Goal: Task Accomplishment & Management: Use online tool/utility

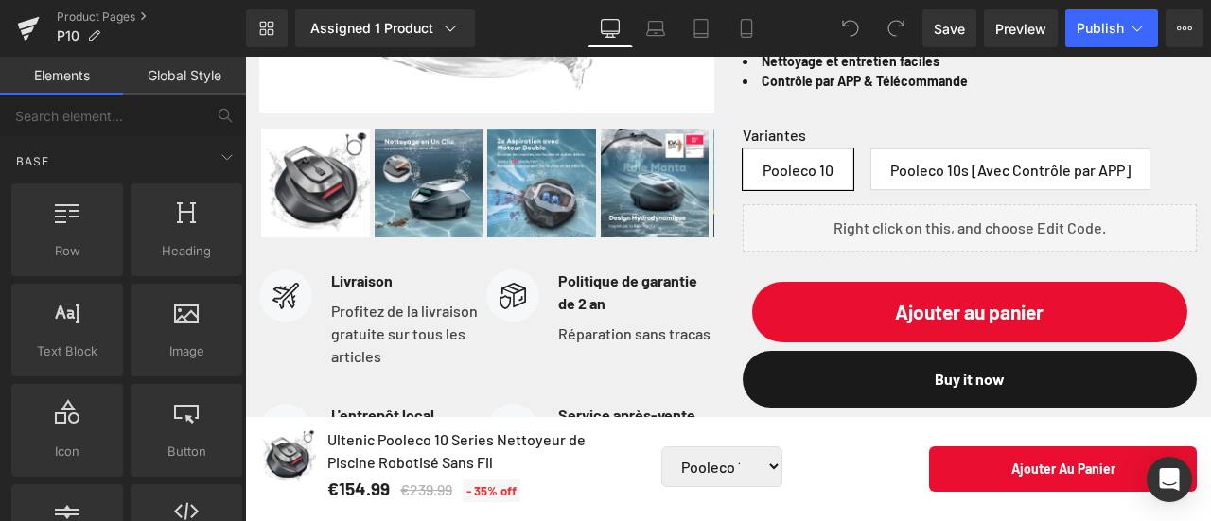
scroll to position [662, 0]
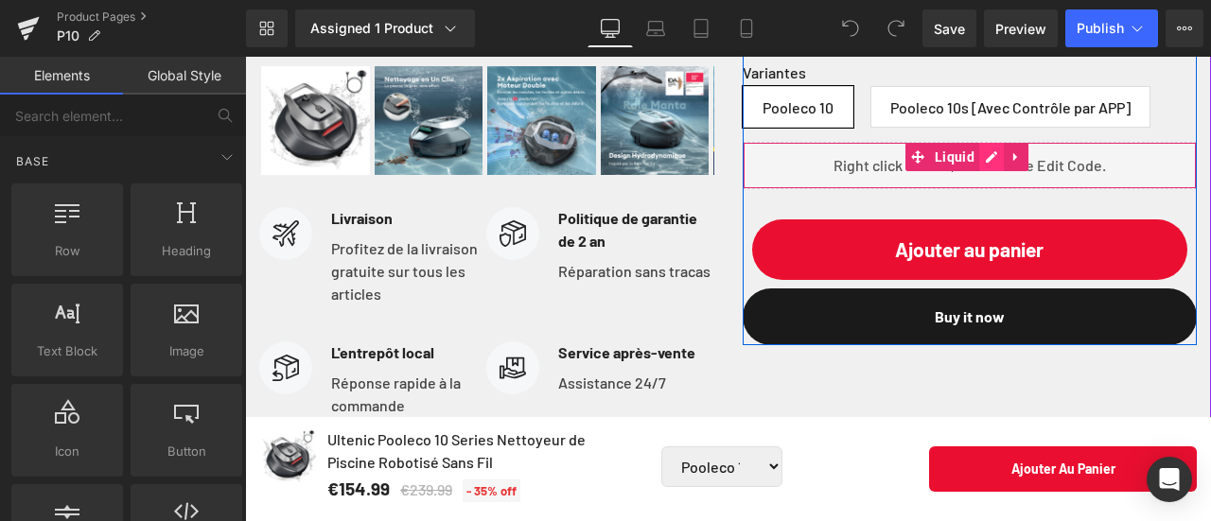
click at [990, 189] on div "Liquid" at bounding box center [970, 165] width 455 height 47
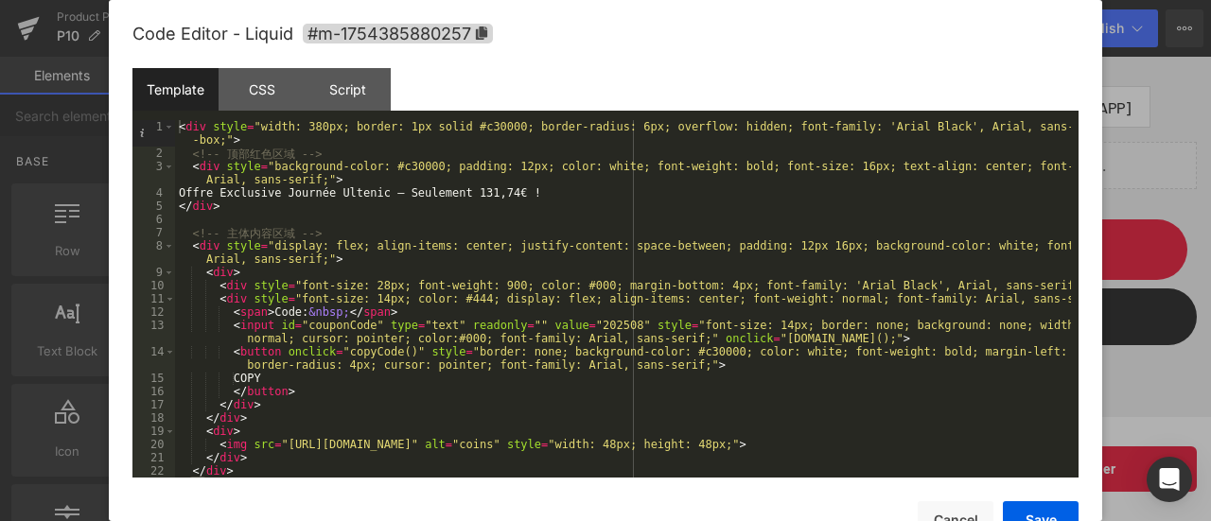
click at [571, 260] on div "< div style = "width: 380px; border: 1px solid #c30000; border-radius: 6px; ove…" at bounding box center [623, 318] width 896 height 397
click at [382, 202] on div "< div style = "width: 380px; border: 1px solid #c30000; border-radius: 6px; ove…" at bounding box center [623, 318] width 896 height 397
click at [311, 191] on div "< div style = "width: 380px; border: 1px solid #c30000; border-radius: 6px; ove…" at bounding box center [623, 318] width 896 height 397
drag, startPoint x: 269, startPoint y: 192, endPoint x: 354, endPoint y: 192, distance: 85.2
click at [354, 192] on div "< div style = "width: 380px; border: 1px solid #c30000; border-radius: 6px; ove…" at bounding box center [623, 318] width 896 height 397
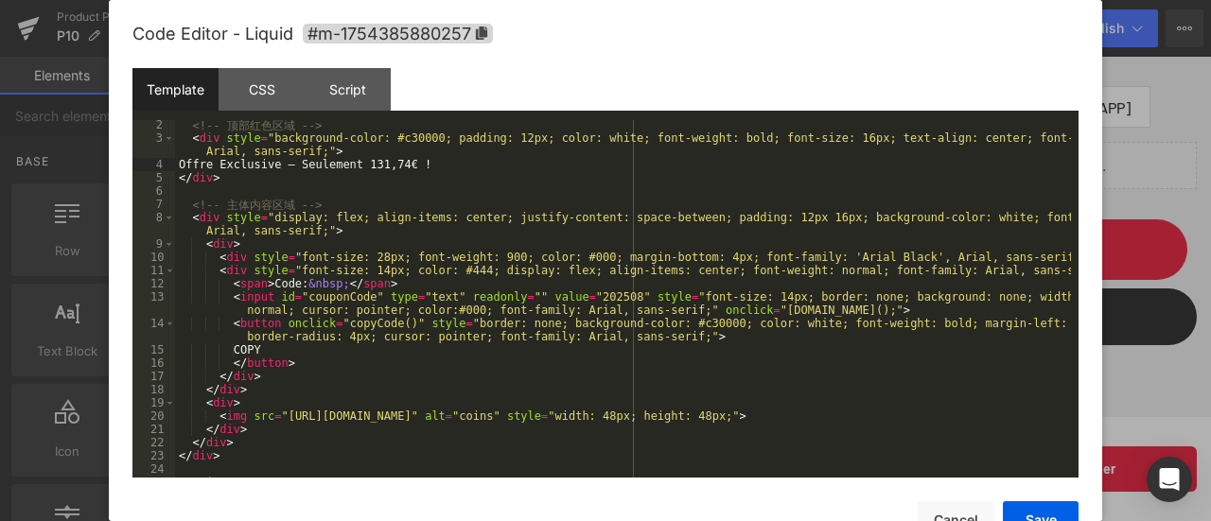
scroll to position [0, 0]
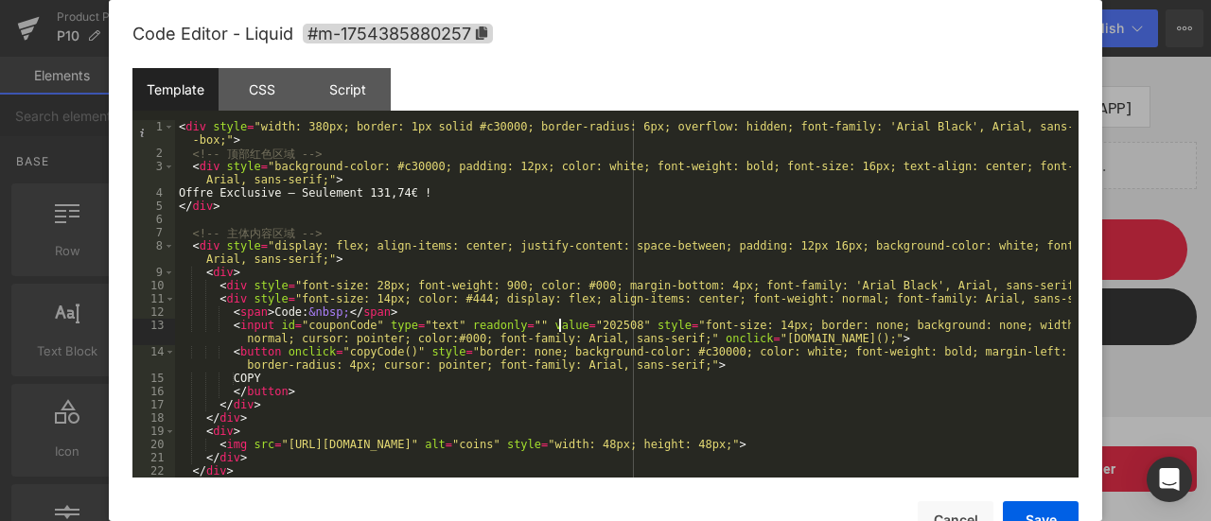
click at [557, 326] on div "< div style = "width: 380px; border: 1px solid #c30000; border-radius: 6px; ove…" at bounding box center [623, 318] width 896 height 397
click at [561, 326] on div "< div style = "width: 380px; border: 1px solid #c30000; border-radius: 6px; ove…" at bounding box center [623, 318] width 896 height 397
click at [1032, 514] on button "Save" at bounding box center [1041, 520] width 76 height 38
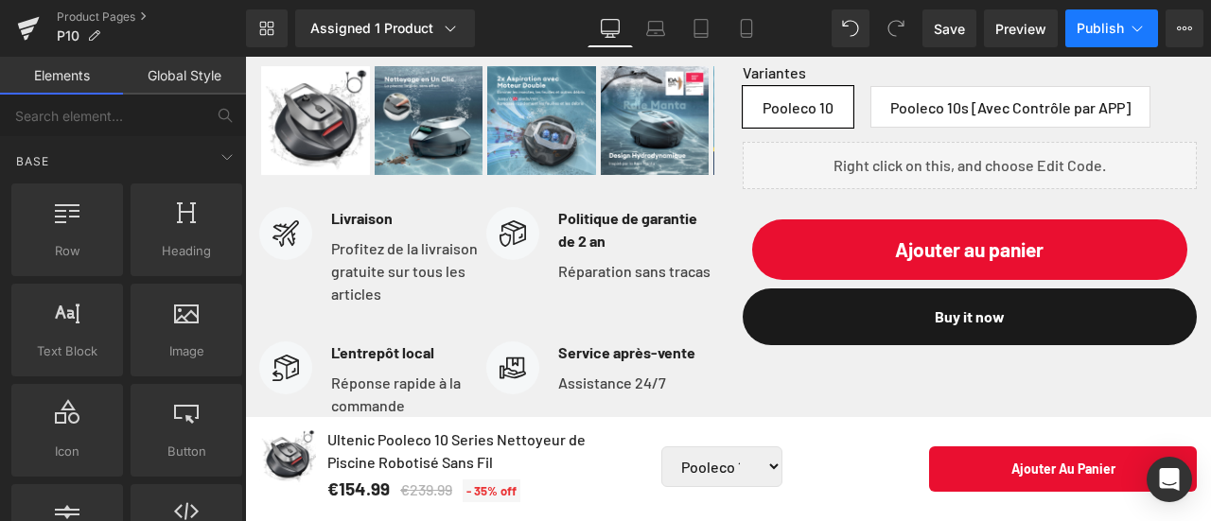
click at [1115, 22] on span "Publish" at bounding box center [1100, 28] width 47 height 15
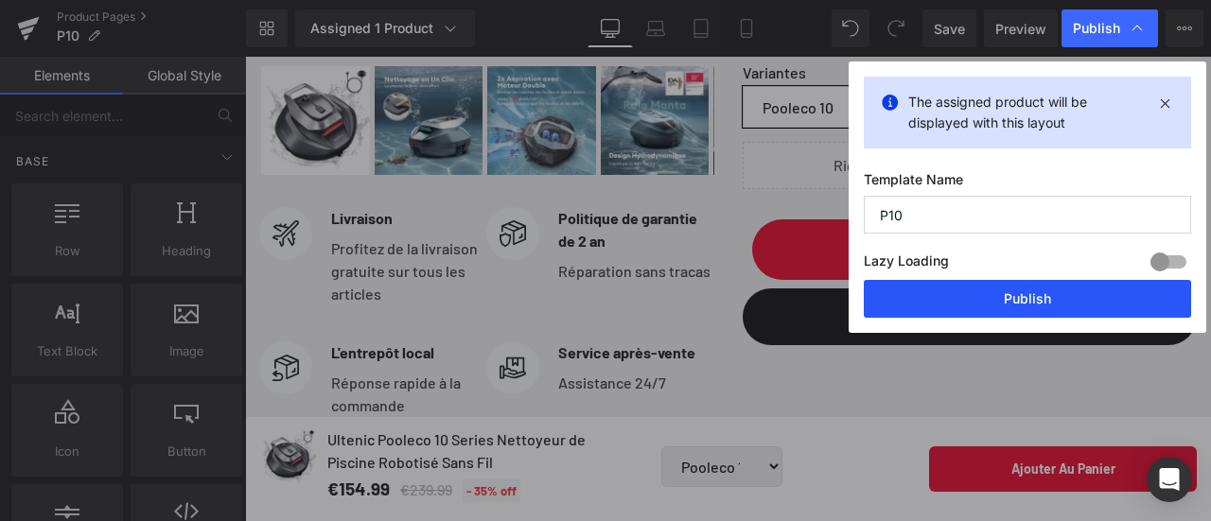
click at [994, 296] on button "Publish" at bounding box center [1027, 299] width 327 height 38
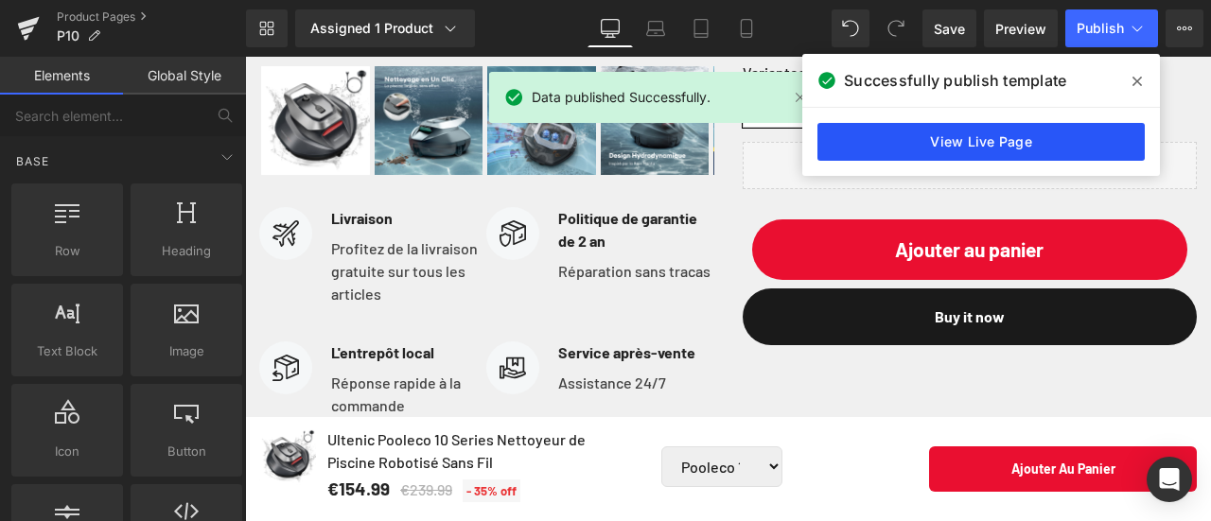
click at [974, 150] on link "View Live Page" at bounding box center [981, 142] width 327 height 38
